Goal: Task Accomplishment & Management: Understand process/instructions

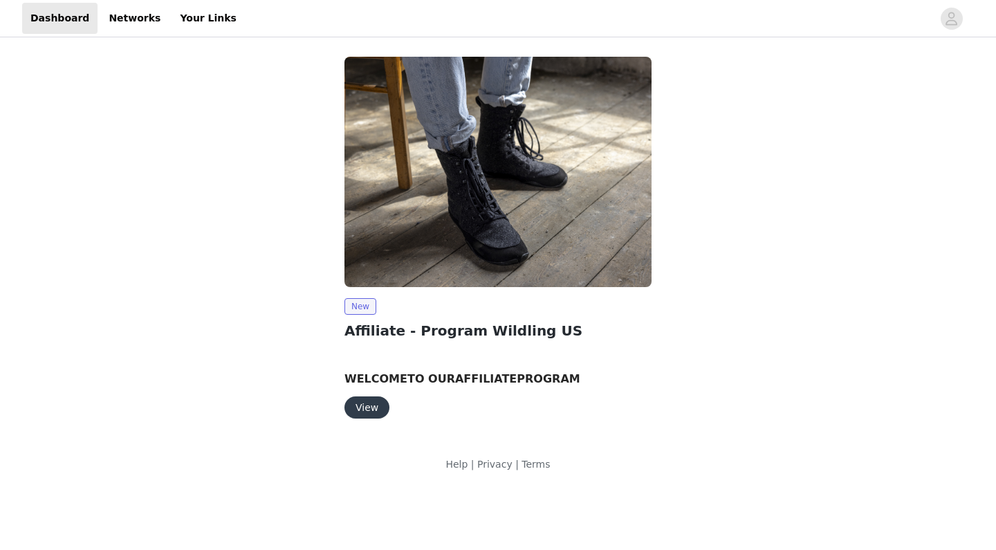
click at [372, 411] on button "View" at bounding box center [367, 407] width 45 height 22
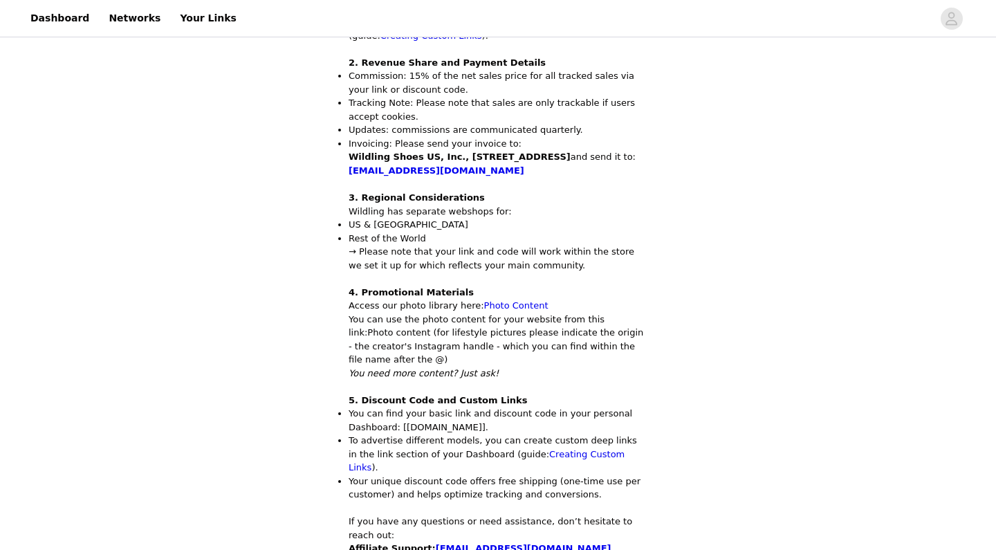
scroll to position [592, 0]
click at [295, 319] on div "Back Wildling Shoes US Affiliate - Program Wildling US Dear Affiliate Partner W…" at bounding box center [498, 147] width 996 height 1398
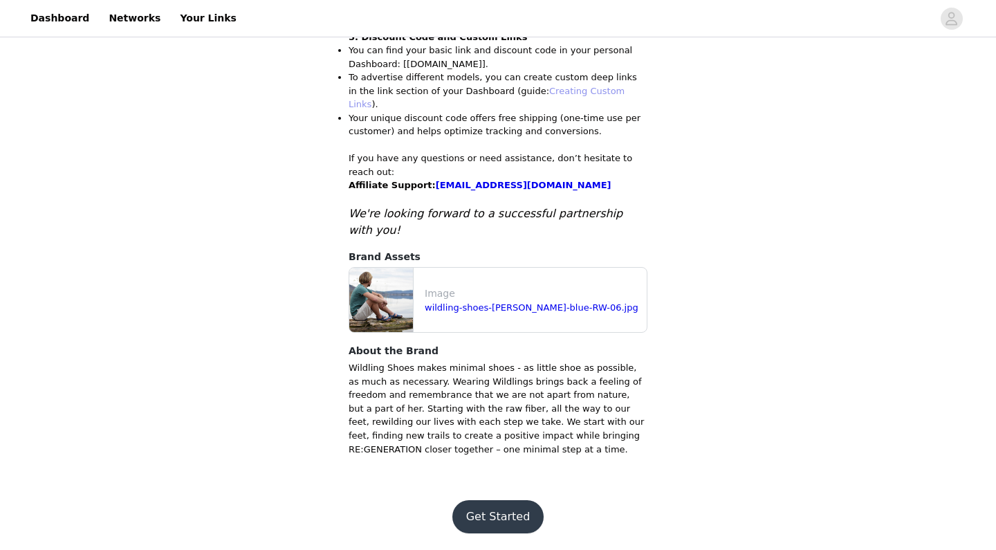
scroll to position [953, 0]
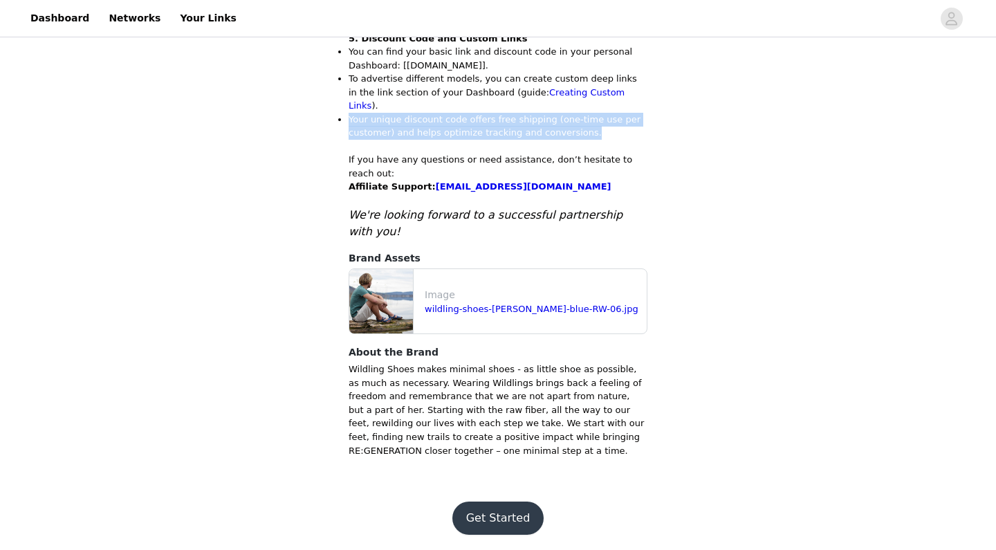
drag, startPoint x: 590, startPoint y: 185, endPoint x: 350, endPoint y: 174, distance: 240.3
click at [350, 140] on li "Your unique discount code offers free shipping (one-time use per customer) and …" at bounding box center [498, 126] width 299 height 27
copy li "Your unique discount code offers free shipping (one-time use per customer) and …"
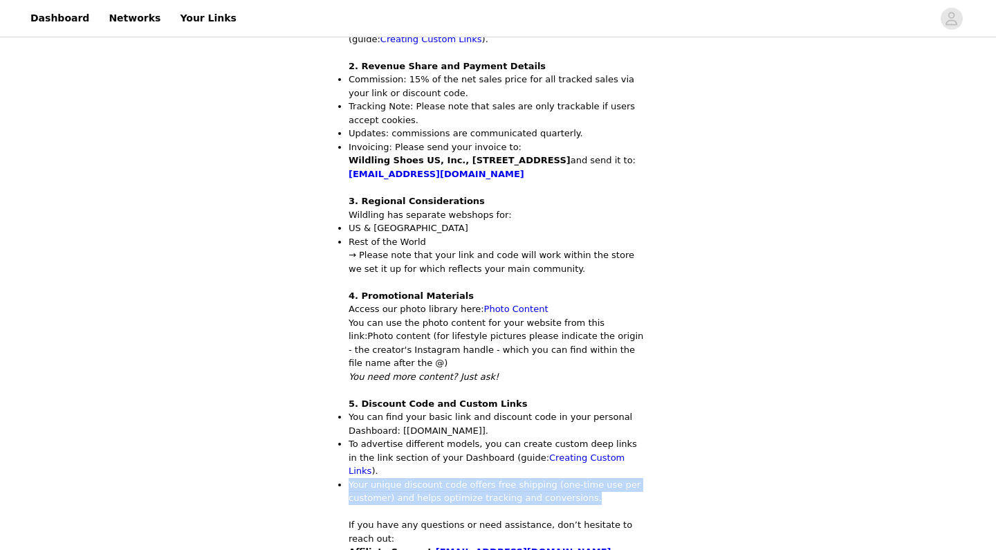
scroll to position [584, 0]
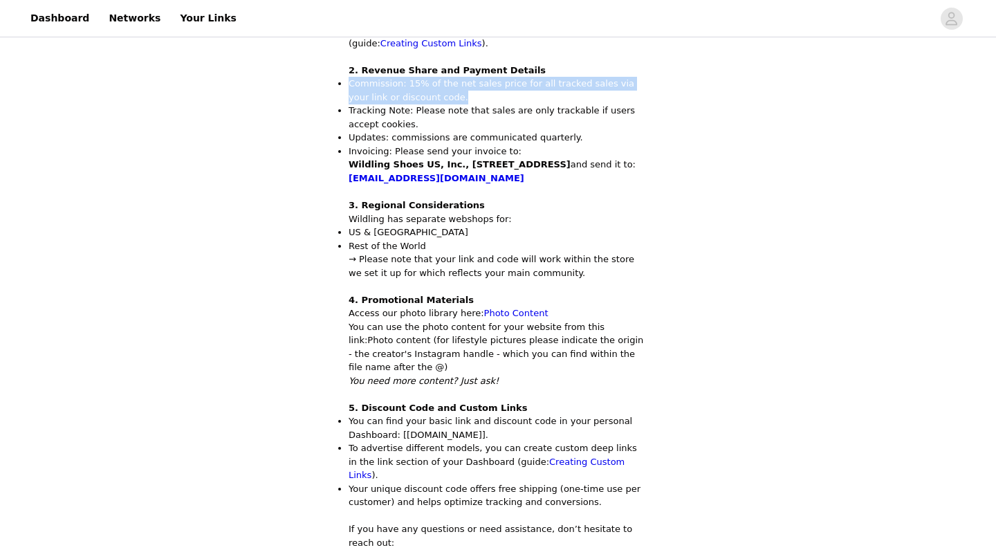
drag, startPoint x: 444, startPoint y: 183, endPoint x: 350, endPoint y: 171, distance: 94.9
click at [350, 104] on li "Commission: 15% of the net sales price for all tracked sales via your link or d…" at bounding box center [498, 90] width 299 height 27
copy li "Commission: 15% of the net sales price for all tracked sales via your link or d…"
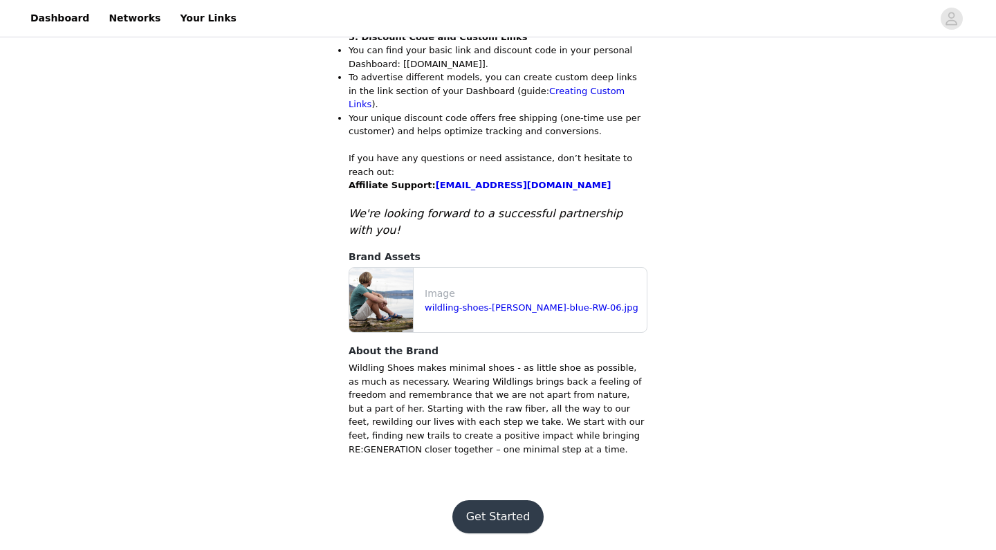
scroll to position [1005, 0]
click at [483, 520] on button "Get Started" at bounding box center [498, 516] width 92 height 33
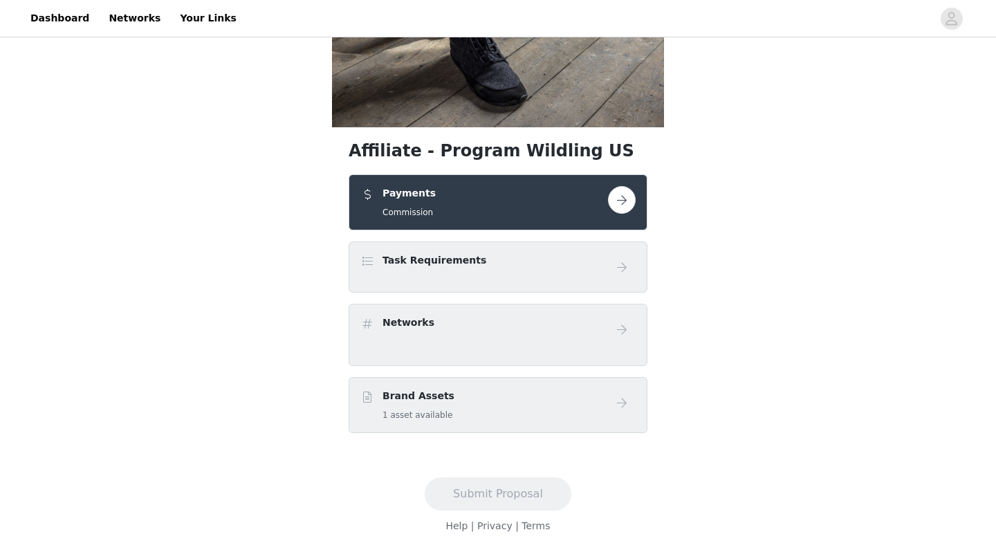
scroll to position [235, 0]
click at [619, 214] on button "button" at bounding box center [622, 200] width 28 height 28
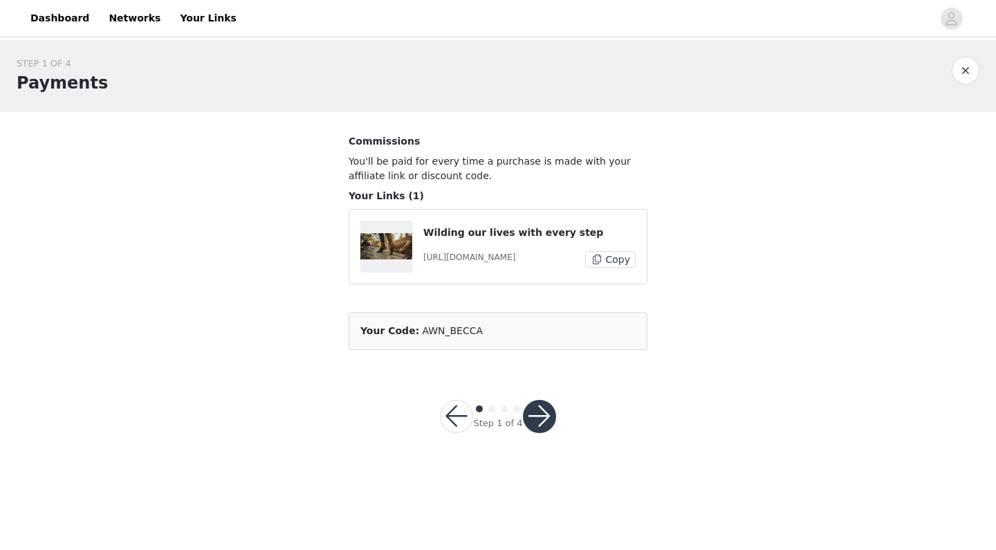
drag, startPoint x: 472, startPoint y: 330, endPoint x: 416, endPoint y: 333, distance: 55.5
click at [422, 333] on span "AWN_BECCA" at bounding box center [452, 330] width 61 height 11
copy article "AWN_BECCA"
click at [620, 255] on button "Copy" at bounding box center [610, 259] width 51 height 17
click at [539, 417] on button "button" at bounding box center [539, 416] width 33 height 33
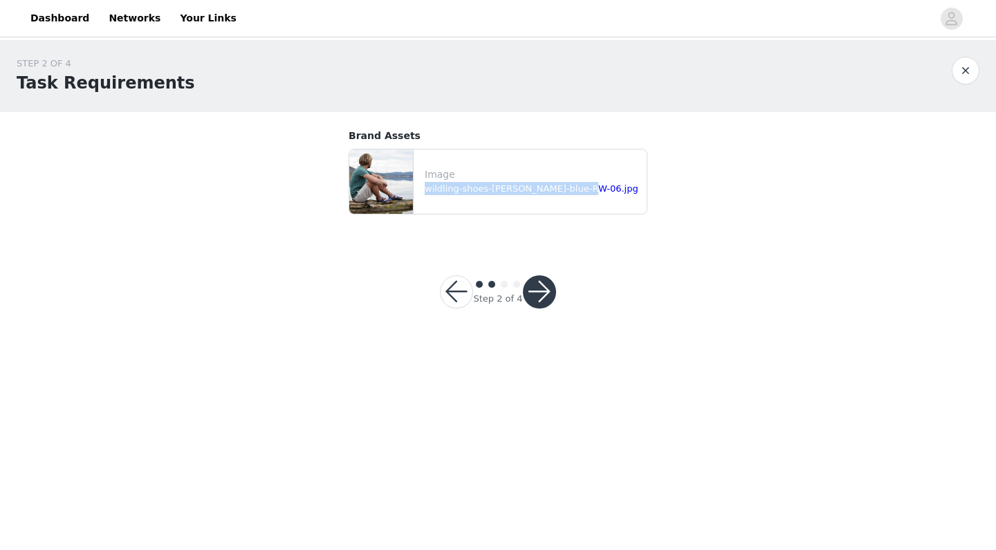
click at [540, 293] on button "button" at bounding box center [539, 291] width 33 height 33
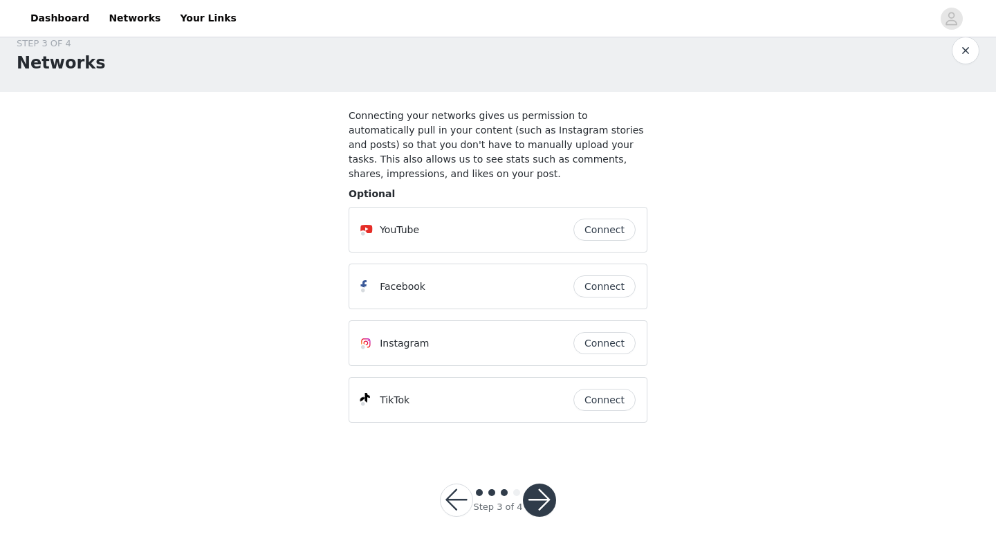
scroll to position [19, 0]
click at [547, 491] on button "button" at bounding box center [539, 500] width 33 height 33
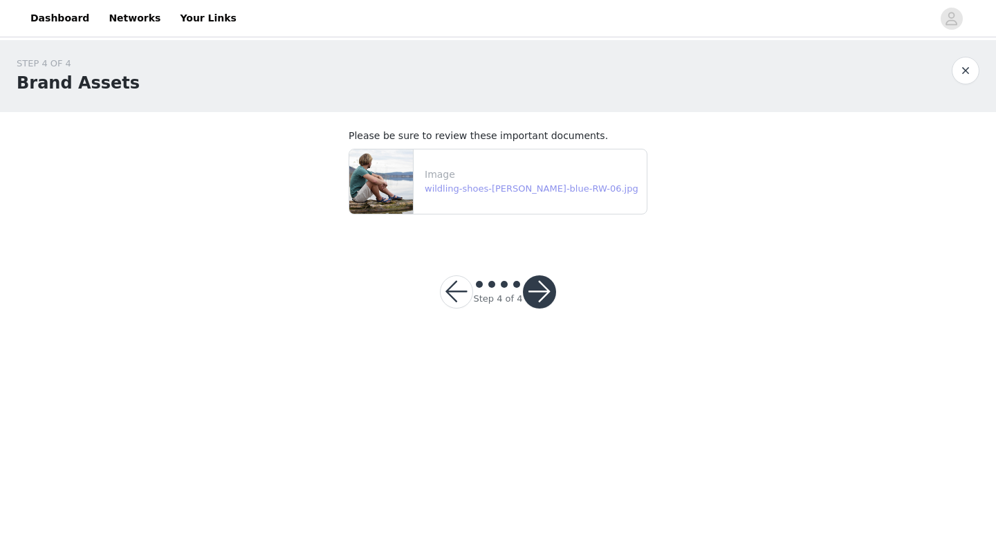
click at [531, 185] on link "wildling-shoes-[PERSON_NAME]-blue-RW-06.jpg" at bounding box center [532, 188] width 214 height 10
click at [539, 295] on button "button" at bounding box center [539, 291] width 33 height 33
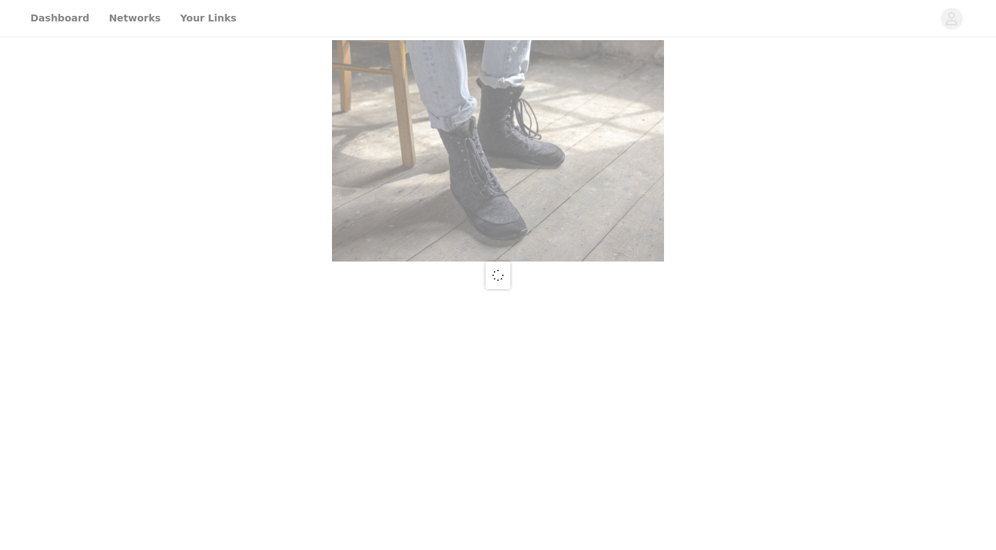
click at [62, 19] on div at bounding box center [498, 275] width 996 height 550
